Goal: Task Accomplishment & Management: Use online tool/utility

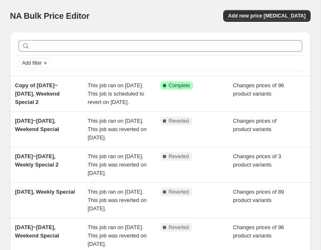
scroll to position [3, 0]
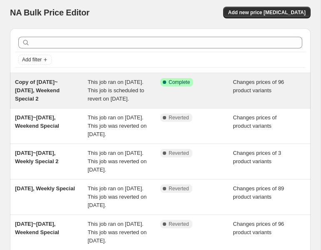
click at [115, 97] on span "This job ran on [DATE]. This job is scheduled to revert on [DATE]." at bounding box center [116, 90] width 57 height 23
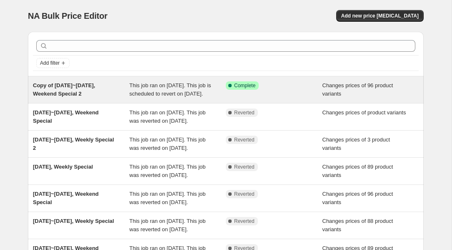
click at [321, 87] on span "Changes prices of 96 product variants" at bounding box center [357, 89] width 71 height 15
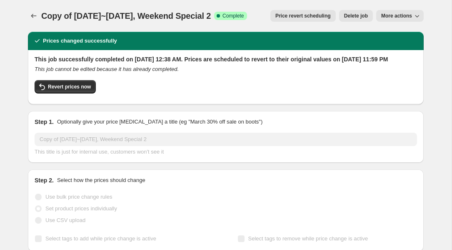
drag, startPoint x: 415, startPoint y: 23, endPoint x: 415, endPoint y: 18, distance: 4.6
click at [321, 23] on div "Copy of [DATE]~[DATE], Weekend Special 2. This page is ready Copy of [DATE]~[DA…" at bounding box center [226, 16] width 396 height 32
click at [321, 18] on icon "button" at bounding box center [417, 16] width 8 height 8
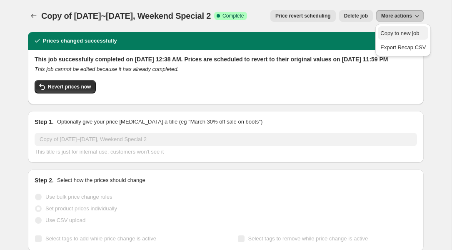
click at [321, 31] on span "Copy to new job" at bounding box center [399, 33] width 39 height 6
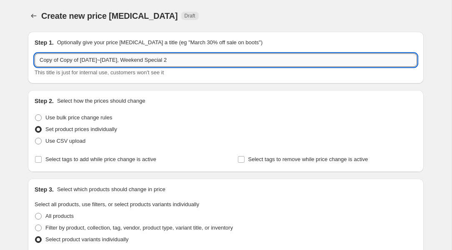
click at [74, 60] on input "Copy of Copy of [DATE]~[DATE], Weekend Special 2" at bounding box center [226, 59] width 382 height 13
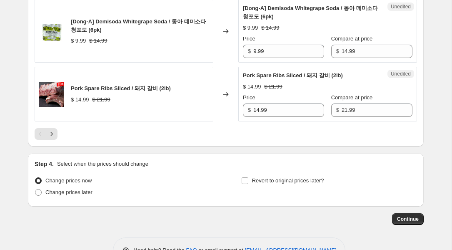
scroll to position [1454, 0]
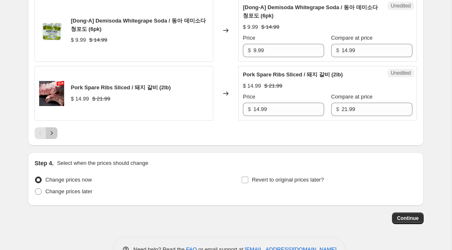
click at [53, 137] on icon "Next" at bounding box center [51, 133] width 8 height 8
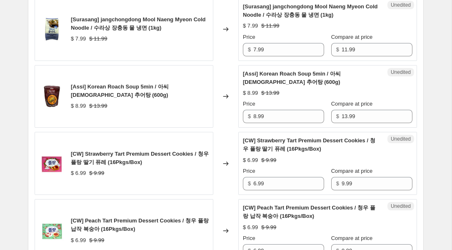
scroll to position [1537, 0]
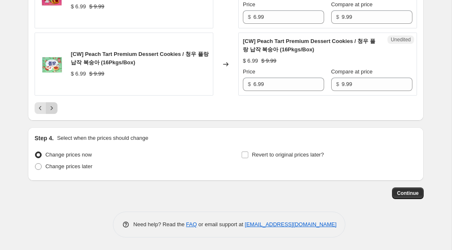
click at [51, 106] on icon "Next" at bounding box center [51, 108] width 8 height 8
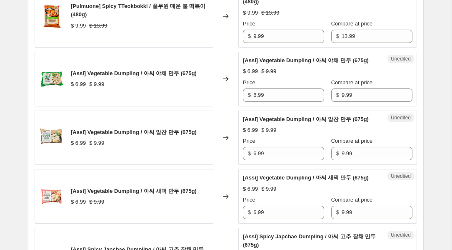
scroll to position [1327, 0]
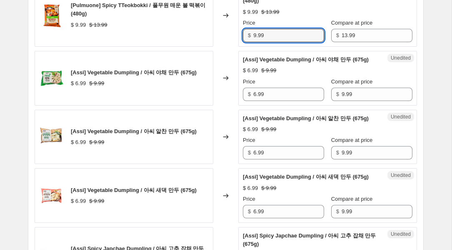
drag, startPoint x: 272, startPoint y: 36, endPoint x: 238, endPoint y: 34, distance: 34.2
click at [238, 34] on div "Unedited [Pulmuone] Spicy TTeokbokki / 풀무원 매운 불 떡볶이 (480g) $ 9.99 $ 13.99 Price…" at bounding box center [327, 15] width 179 height 63
type input "8.99"
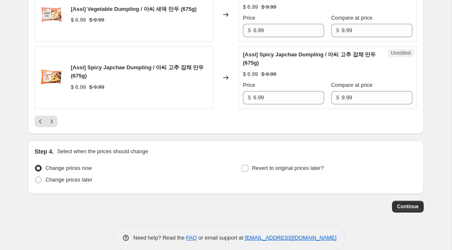
scroll to position [1546, 0]
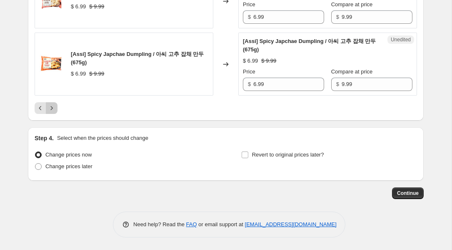
click at [55, 108] on icon "Next" at bounding box center [51, 108] width 8 height 8
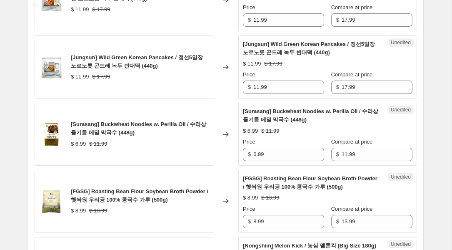
scroll to position [1182, 0]
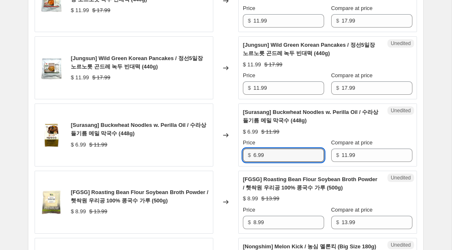
drag, startPoint x: 273, startPoint y: 170, endPoint x: 230, endPoint y: 168, distance: 43.0
click at [232, 166] on div "[Surasang] Buckwheat Noodles w. Perilla Oil / 수라상 들기름 메밀 막국수 (448g) $ 6.99 $ 11…" at bounding box center [226, 134] width 382 height 63
type input "7.99"
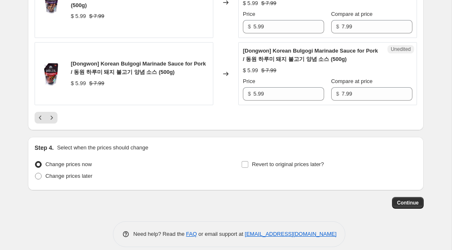
scroll to position [1537, 0]
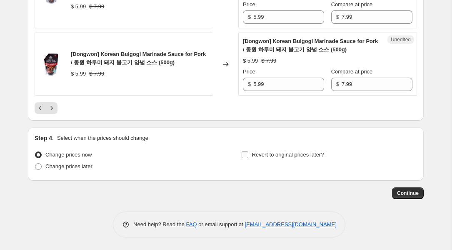
click at [306, 156] on span "Revert to original prices later?" at bounding box center [288, 154] width 72 height 6
click at [248, 156] on input "Revert to original prices later?" at bounding box center [245, 154] width 7 height 7
checkbox input "true"
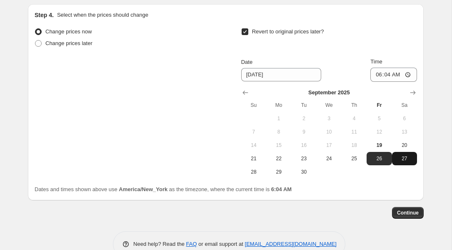
scroll to position [1642, 0]
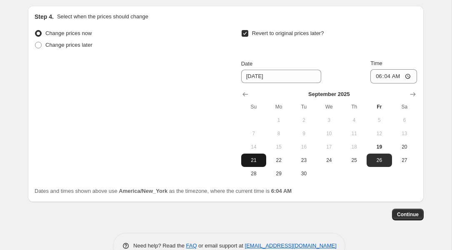
click at [252, 163] on span "21" at bounding box center [254, 160] width 18 height 7
type input "[DATE]"
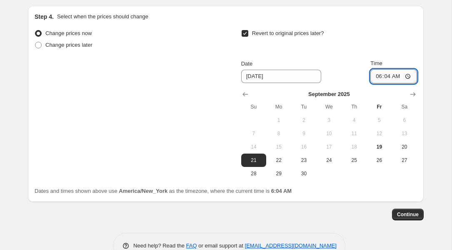
click at [321, 83] on input "06:04" at bounding box center [393, 76] width 47 height 14
click at [321, 83] on input "11:04" at bounding box center [393, 76] width 47 height 14
click at [321, 83] on input "11:59" at bounding box center [393, 76] width 47 height 14
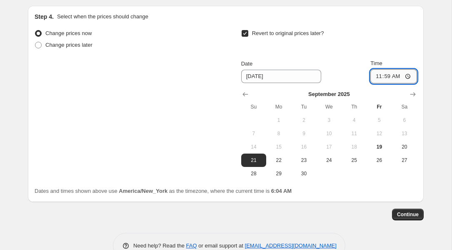
click at [321, 83] on input "11:59" at bounding box center [393, 76] width 47 height 14
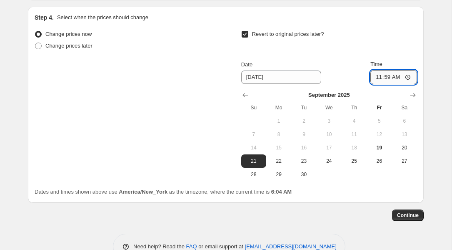
click at [321, 84] on input "11:59" at bounding box center [393, 77] width 47 height 14
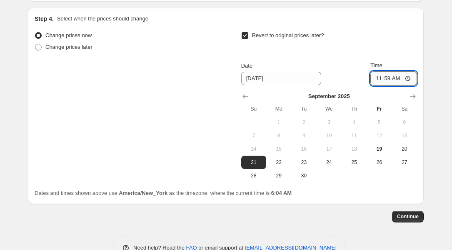
click at [321, 85] on input "11:59" at bounding box center [393, 78] width 47 height 14
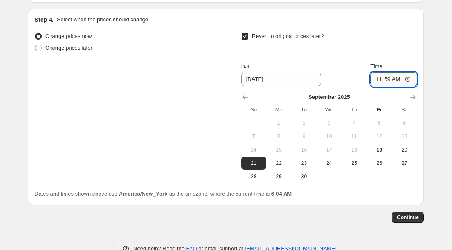
click at [321, 86] on input "11:59" at bounding box center [393, 79] width 47 height 14
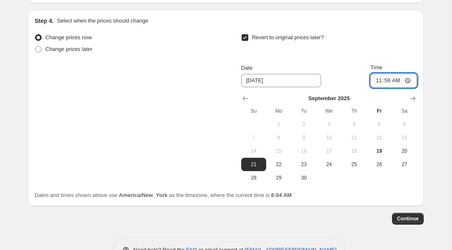
click at [321, 87] on input "11:59" at bounding box center [393, 80] width 47 height 14
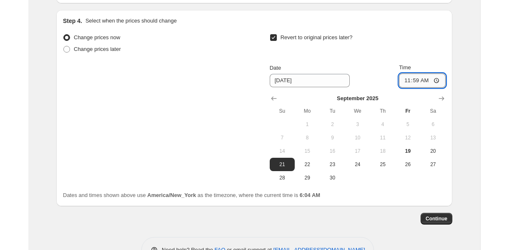
scroll to position [1637, 0]
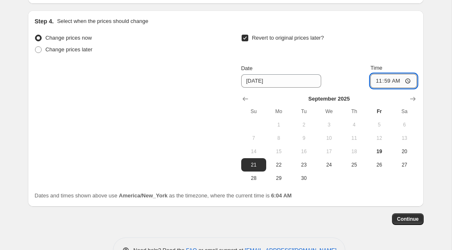
click at [321, 88] on input "11:59" at bounding box center [393, 81] width 47 height 14
drag, startPoint x: 411, startPoint y: 97, endPoint x: 445, endPoint y: 92, distance: 34.4
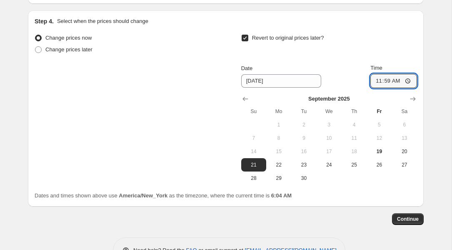
drag, startPoint x: 450, startPoint y: 88, endPoint x: 484, endPoint y: 85, distance: 33.4
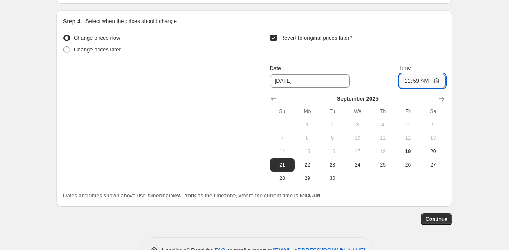
click at [321, 88] on input "11:59" at bounding box center [422, 81] width 47 height 14
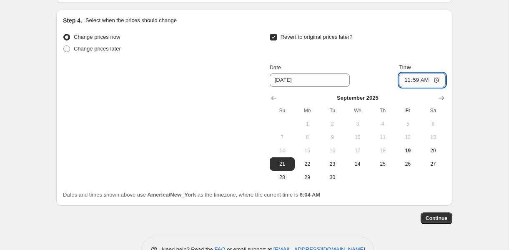
click at [321, 87] on input "11:59" at bounding box center [422, 80] width 47 height 14
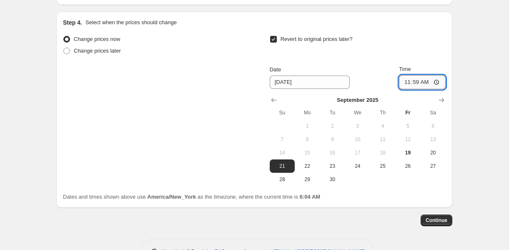
click at [321, 89] on input "11:59" at bounding box center [422, 82] width 47 height 14
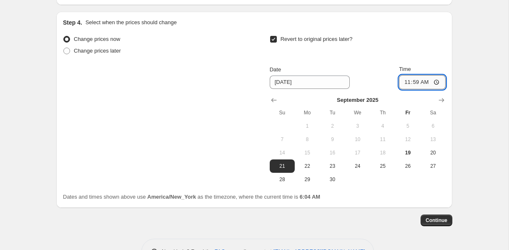
click at [321, 89] on input "11:59" at bounding box center [422, 82] width 47 height 14
click at [321, 90] on input "11:59" at bounding box center [422, 83] width 47 height 14
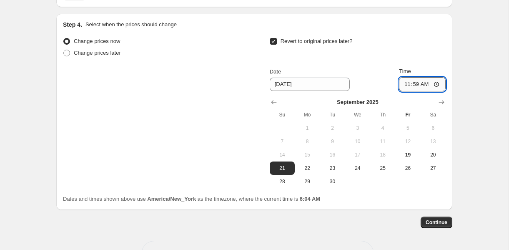
click at [321, 91] on input "11:59" at bounding box center [422, 84] width 47 height 14
click at [321, 92] on input "11:59" at bounding box center [422, 84] width 47 height 14
type input "23:59"
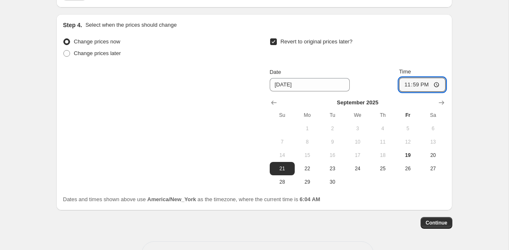
click at [321, 226] on span "Continue" at bounding box center [436, 222] width 22 height 7
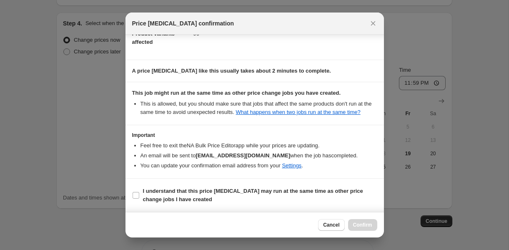
scroll to position [65, 0]
click at [321, 188] on b "I understand that this price [MEDICAL_DATA] may run at the same time as other p…" at bounding box center [253, 194] width 220 height 15
click at [139, 192] on input "I understand that this price [MEDICAL_DATA] may run at the same time as other p…" at bounding box center [135, 195] width 7 height 7
checkbox input "true"
click at [321, 226] on span "Confirm" at bounding box center [362, 224] width 19 height 7
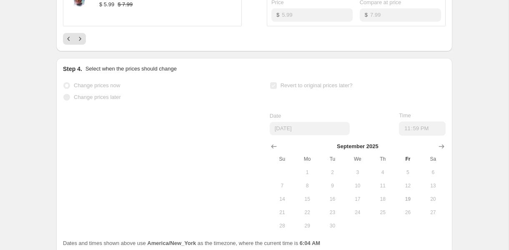
scroll to position [1630, 0]
